Goal: Entertainment & Leisure: Browse casually

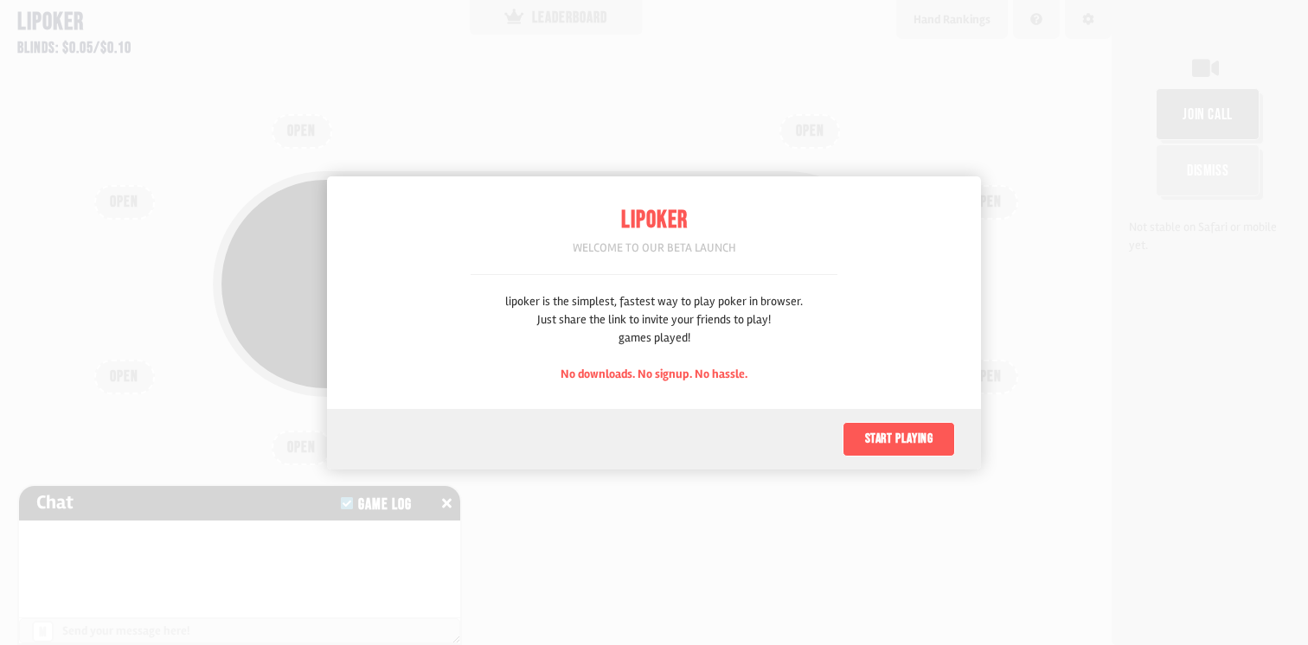
scroll to position [87, 0]
click at [904, 423] on button "Start playing" at bounding box center [899, 439] width 112 height 35
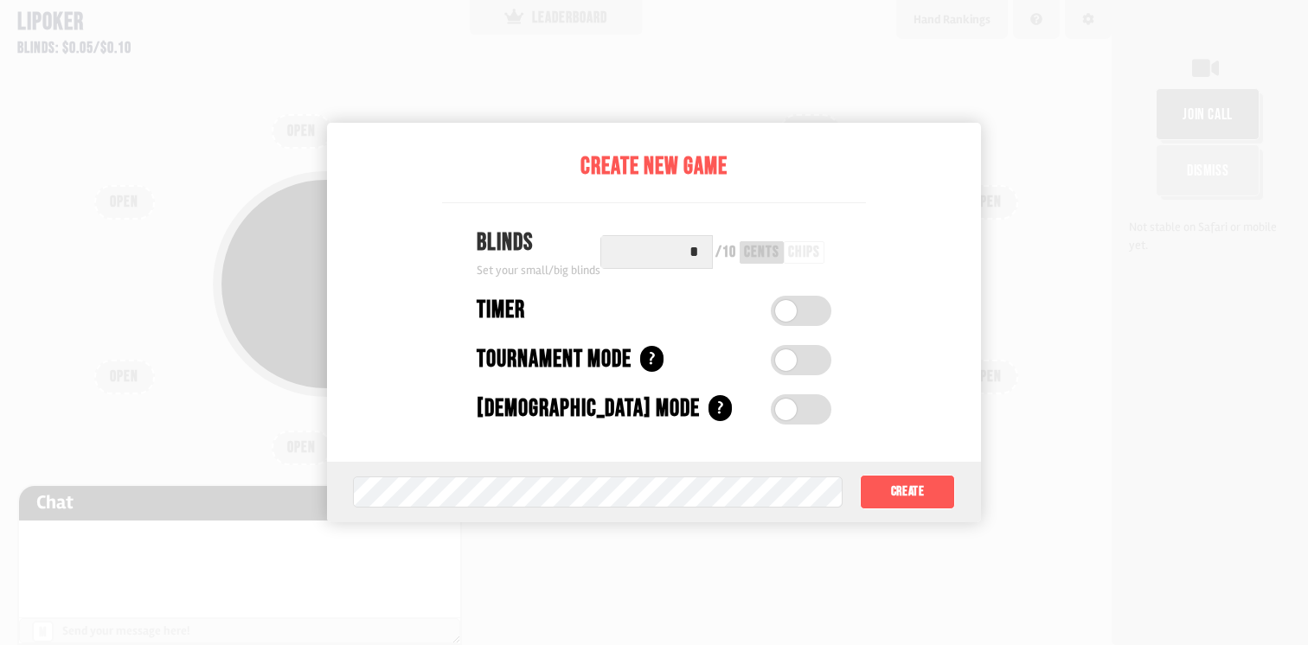
click at [678, 253] on input "*" at bounding box center [656, 252] width 112 height 34
click at [944, 501] on button "Create" at bounding box center [907, 492] width 95 height 35
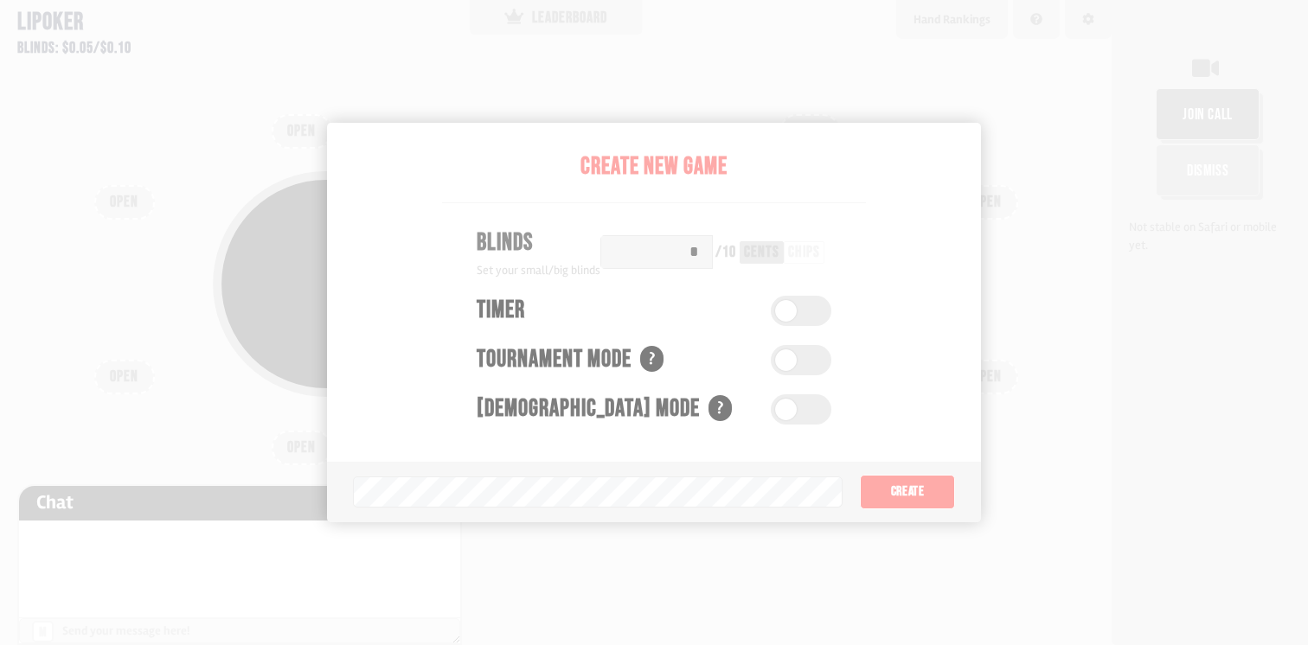
click at [904, 496] on div "Pot: $0.00 COPY GAME LINK OPEN OPEN OPEN OPEN OPEN OPEN OPEN OPEN OPEN" at bounding box center [556, 322] width 1112 height 645
click at [409, 349] on div "Pot: $0.00 COPY GAME LINK" at bounding box center [556, 284] width 687 height 226
click at [1185, 547] on div "join call Dismiss Not stable on Safari or mobile yet." at bounding box center [1210, 322] width 196 height 645
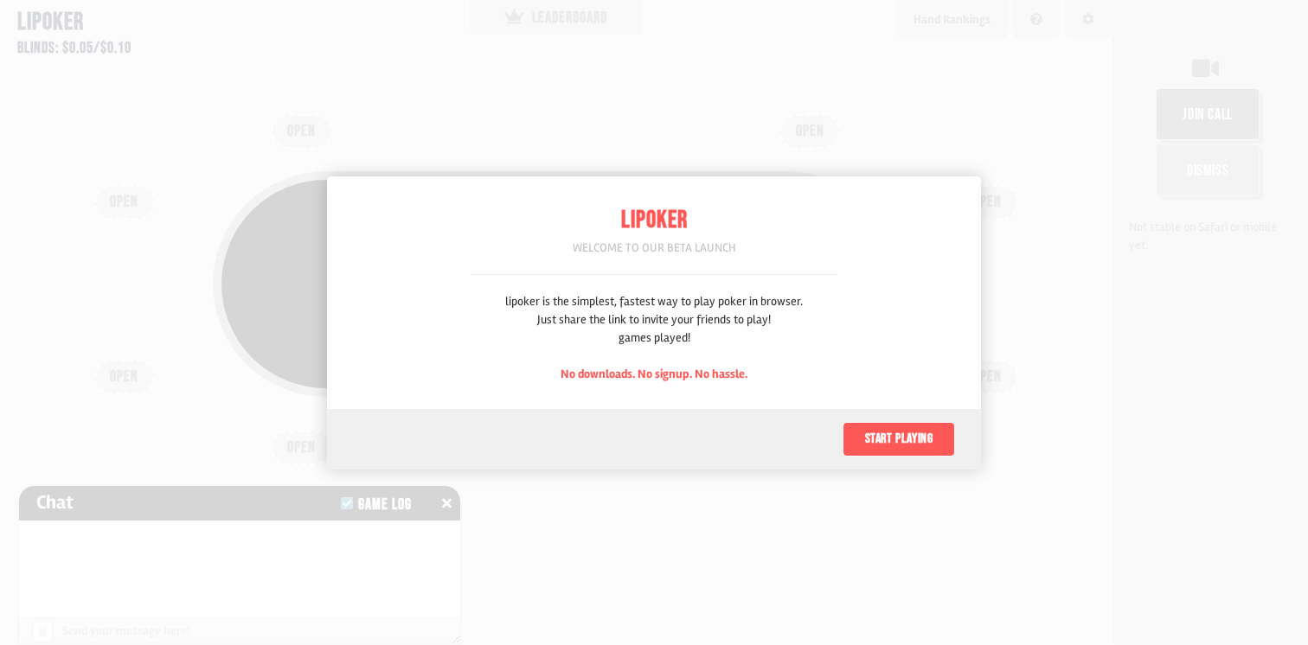
scroll to position [87, 0]
click at [908, 435] on button "Start playing" at bounding box center [899, 439] width 112 height 35
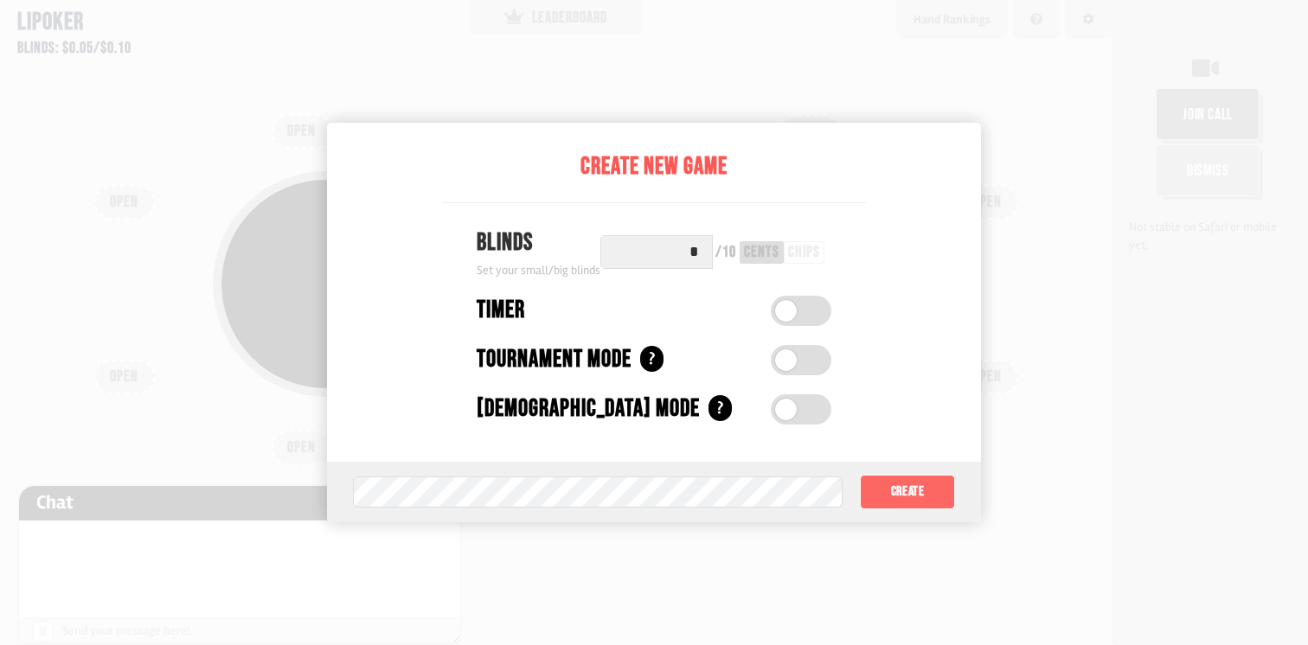
click at [918, 487] on button "Create" at bounding box center [907, 492] width 95 height 35
